Goal: Book appointment/travel/reservation

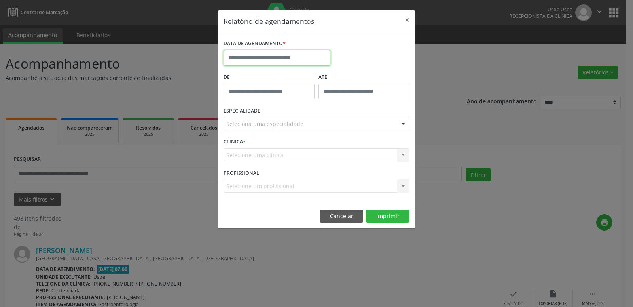
click at [274, 60] on input "text" at bounding box center [277, 58] width 107 height 16
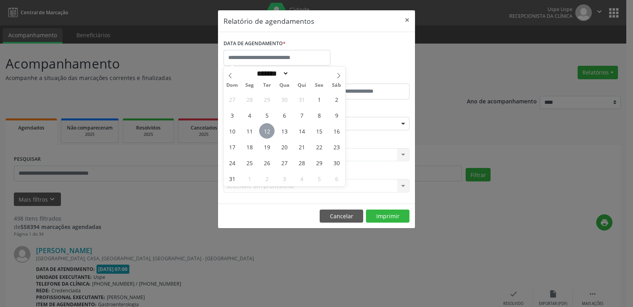
click at [271, 130] on span "12" at bounding box center [266, 130] width 15 height 15
type input "**********"
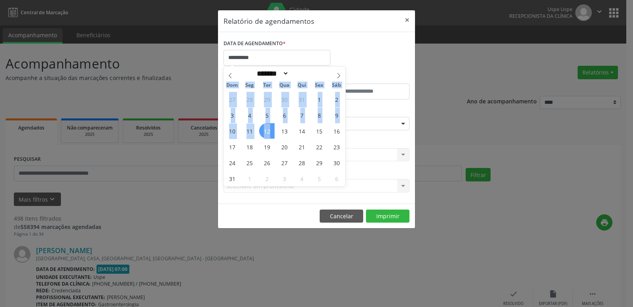
click at [270, 128] on span "12" at bounding box center [266, 130] width 15 height 15
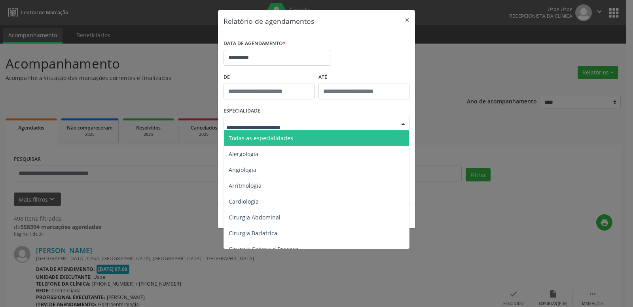
click at [271, 136] on span "Todas as especialidades" at bounding box center [261, 138] width 65 height 8
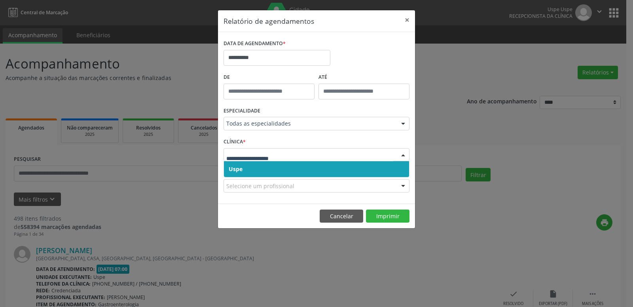
click at [256, 163] on span "Uspe" at bounding box center [316, 169] width 185 height 16
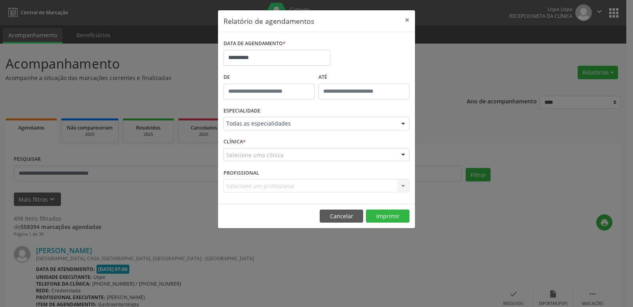
click at [256, 160] on div "Selecione uma clínica" at bounding box center [317, 154] width 186 height 13
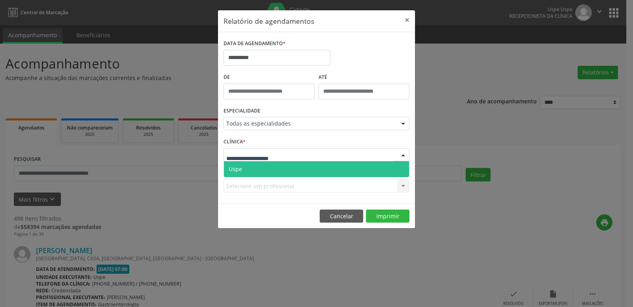
click at [259, 168] on span "Uspe" at bounding box center [316, 169] width 185 height 16
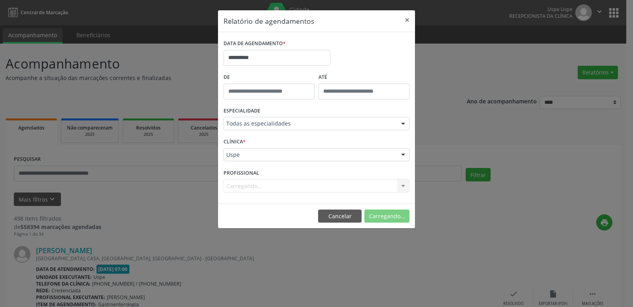
click at [256, 181] on div "Carregando... Nenhum resultado encontrado para: " " Não há nenhuma opção para s…" at bounding box center [317, 185] width 186 height 13
click at [256, 182] on div "Carregando... Nenhum resultado encontrado para: " " Não há nenhuma opção para s…" at bounding box center [317, 185] width 186 height 13
click at [256, 182] on div "Selecione um profissional" at bounding box center [317, 185] width 186 height 13
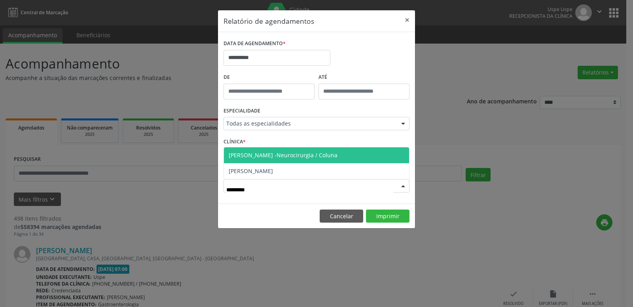
type input "**********"
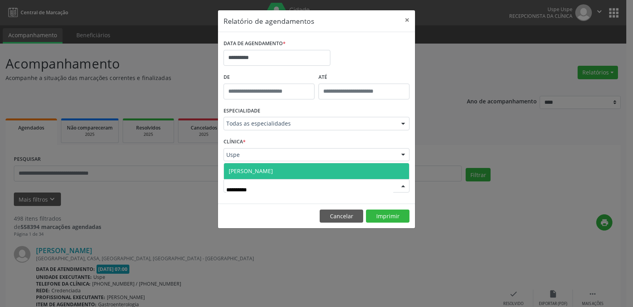
click at [273, 175] on span "[PERSON_NAME]" at bounding box center [251, 171] width 44 height 8
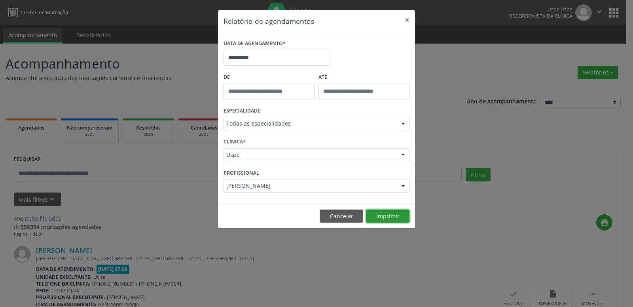
click at [386, 213] on button "Imprimir" at bounding box center [388, 215] width 44 height 13
